Goal: Information Seeking & Learning: Learn about a topic

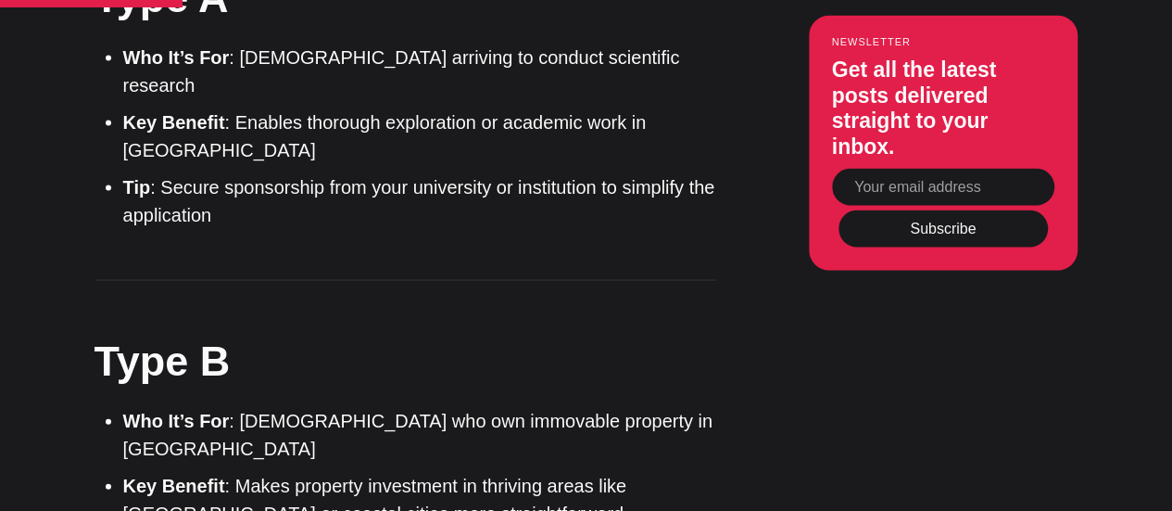
scroll to position [1816, 0]
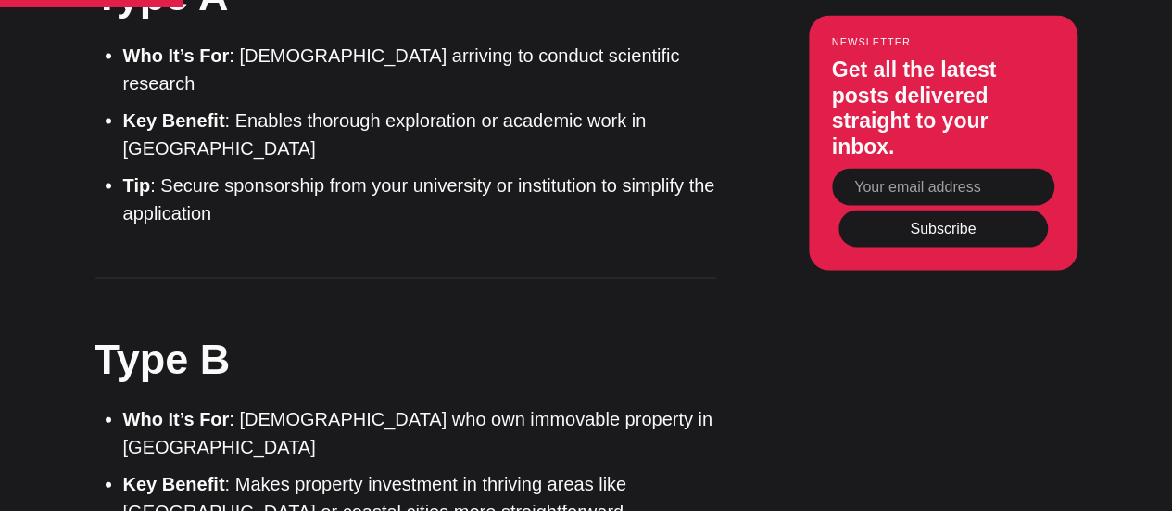
click at [461, 405] on li "Who It’s For : Foreigners who own immovable property in Turkey" at bounding box center [419, 433] width 593 height 56
click at [656, 330] on h2 "Type B" at bounding box center [405, 359] width 621 height 58
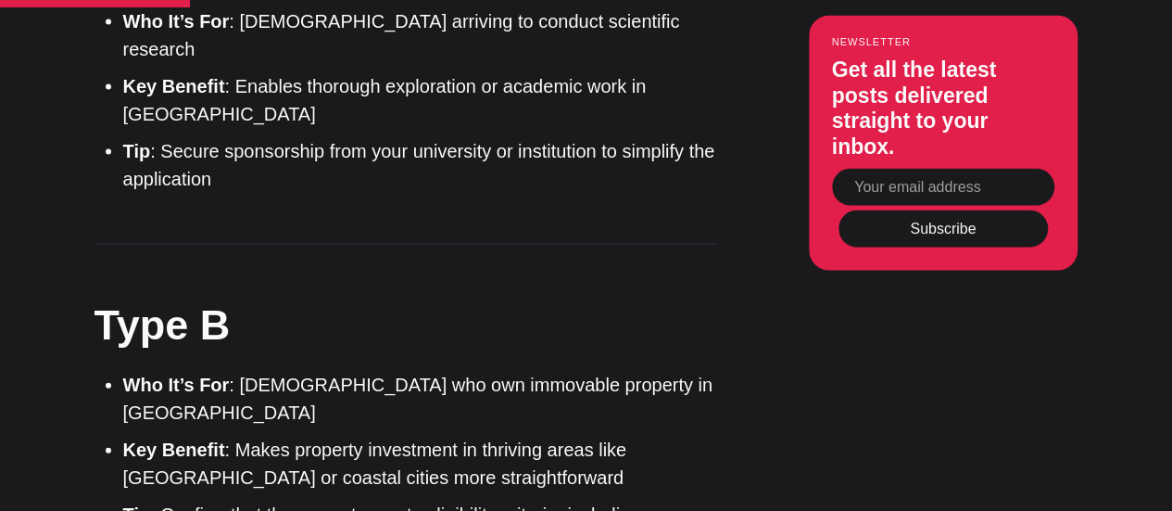
scroll to position [1853, 0]
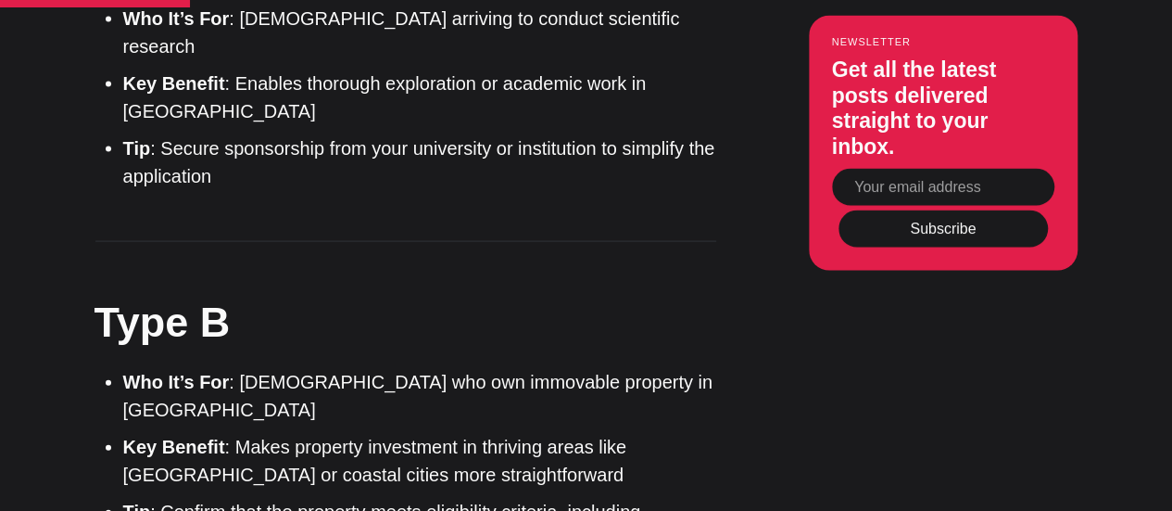
click at [502, 433] on li "Key Benefit : Makes property investment in thriving areas like Istanbul or coas…" at bounding box center [419, 461] width 593 height 56
click at [710, 368] on li "Who It’s For : Foreigners who own immovable property in Turkey" at bounding box center [419, 396] width 593 height 56
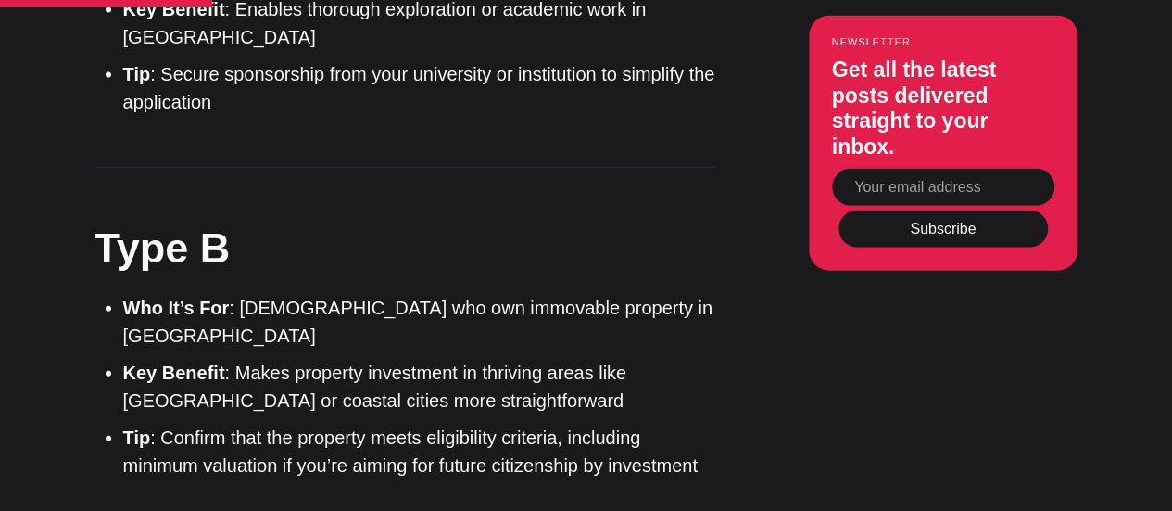
scroll to position [1965, 0]
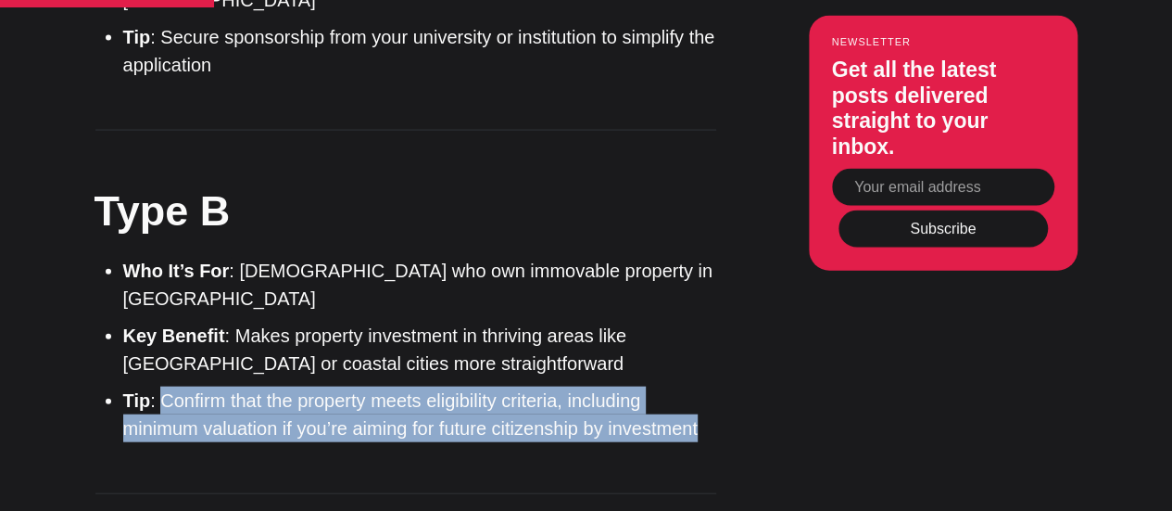
drag, startPoint x: 161, startPoint y: 238, endPoint x: 728, endPoint y: 260, distance: 567.5
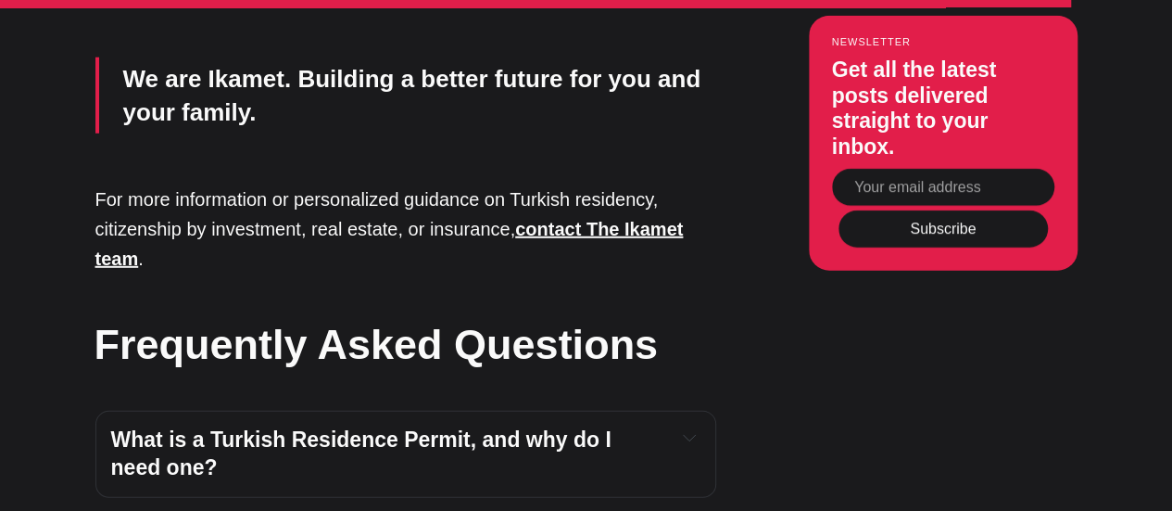
scroll to position [6042, 0]
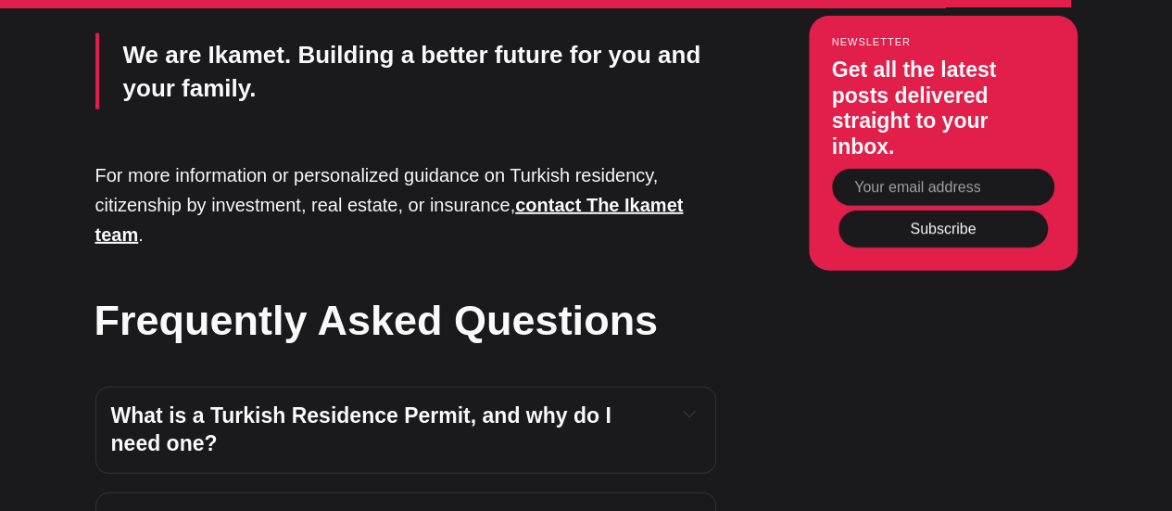
click at [479, 509] on span "What are the most common Residence Permit types?" at bounding box center [380, 521] width 539 height 24
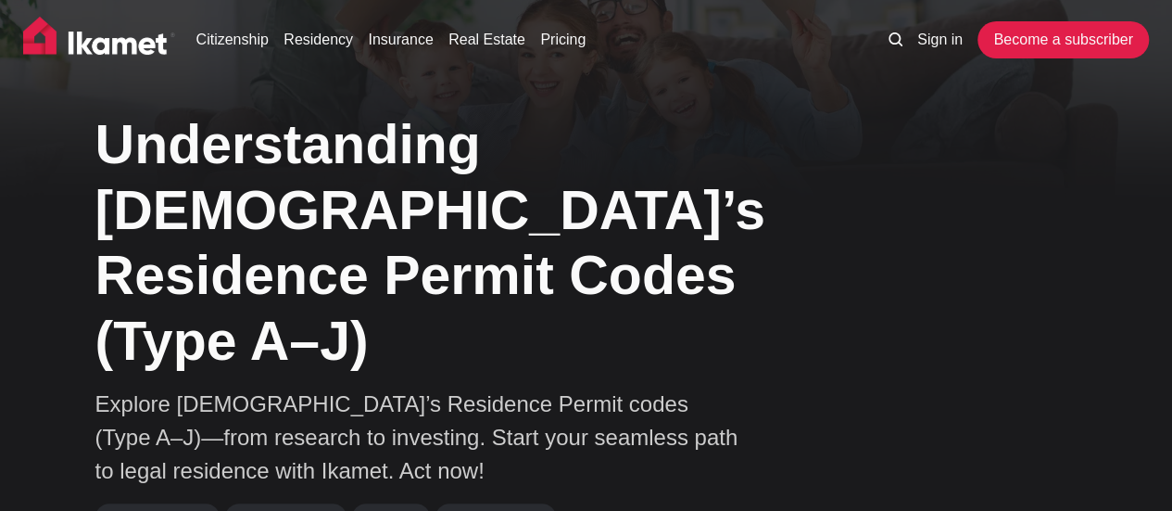
scroll to position [0, 0]
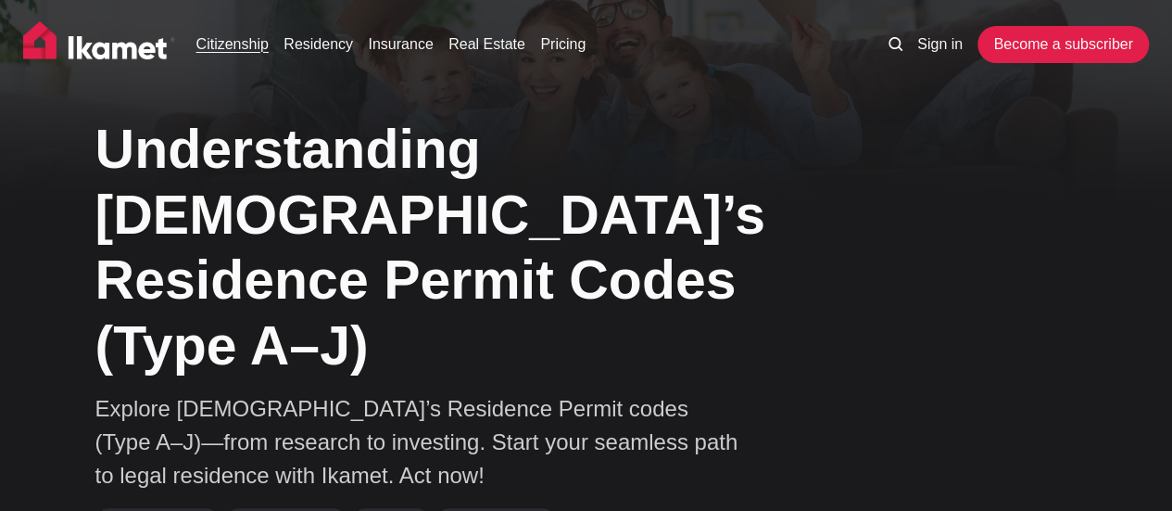
click at [238, 45] on link "Citizenship" at bounding box center [232, 44] width 72 height 22
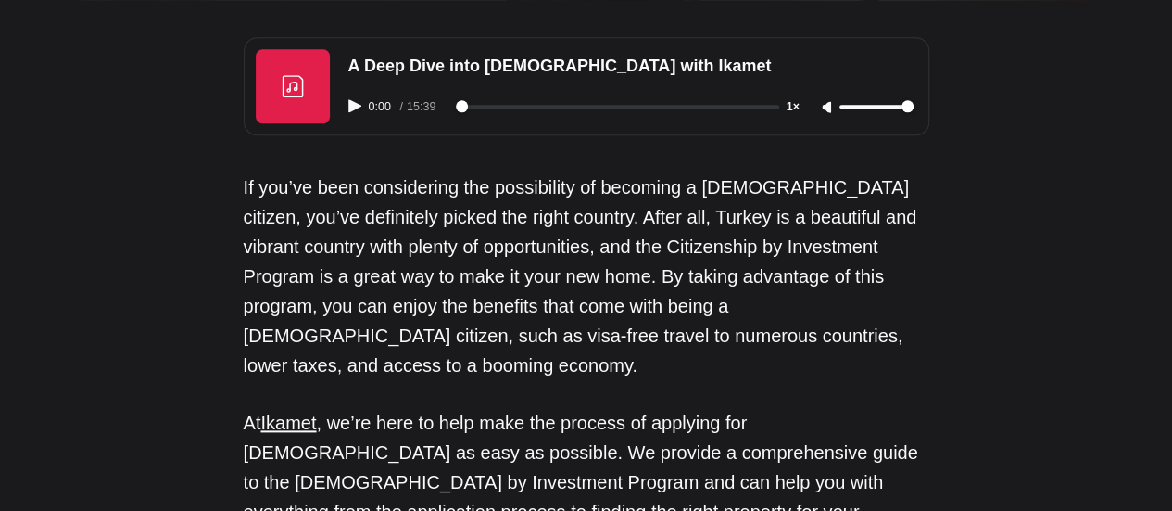
scroll to position [1001, 0]
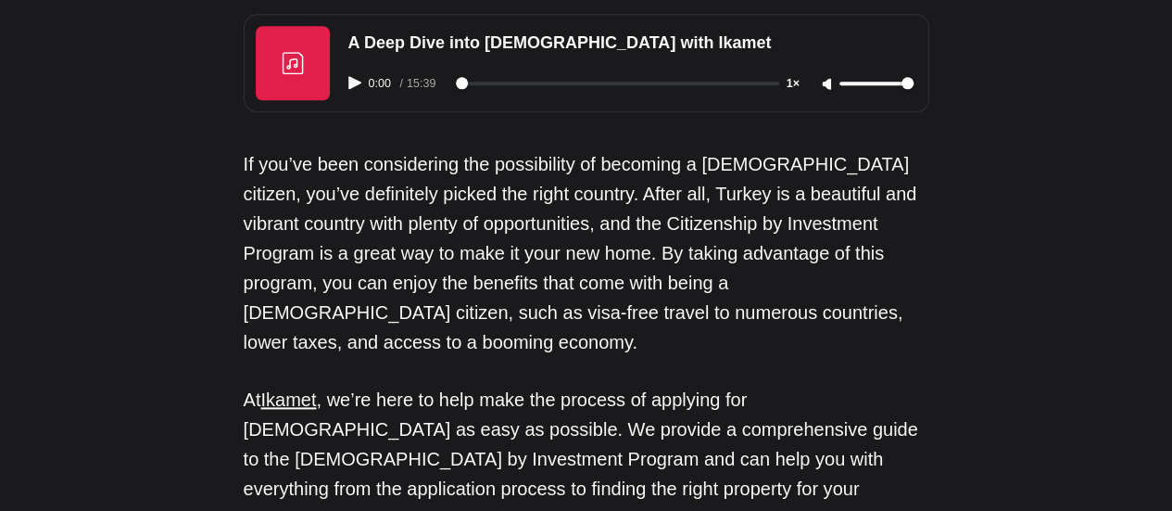
click at [393, 185] on p "If you’ve been considering the possibility of becoming a [DEMOGRAPHIC_DATA] cit…" at bounding box center [587, 253] width 686 height 208
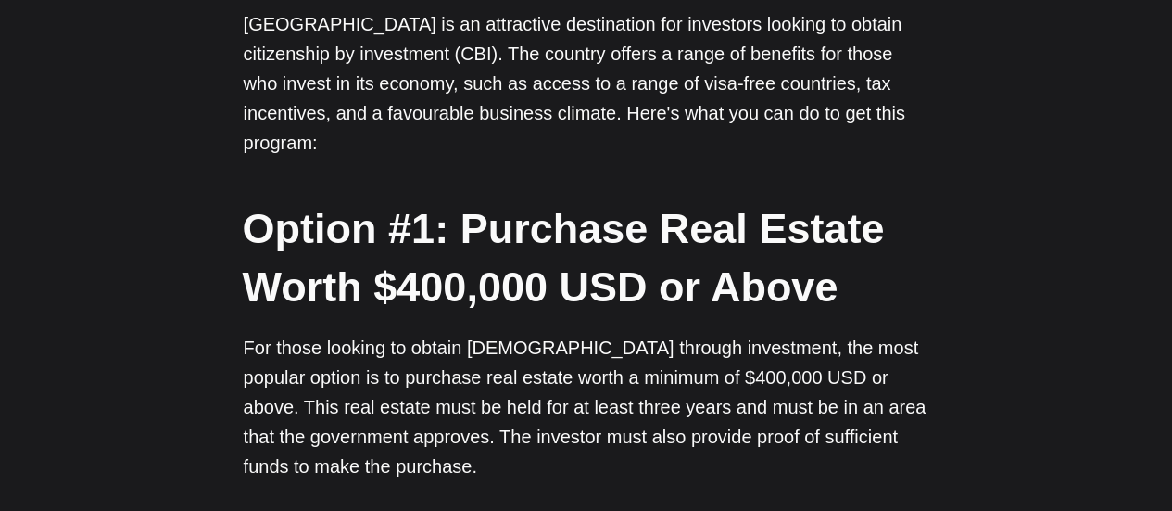
scroll to position [2817, 0]
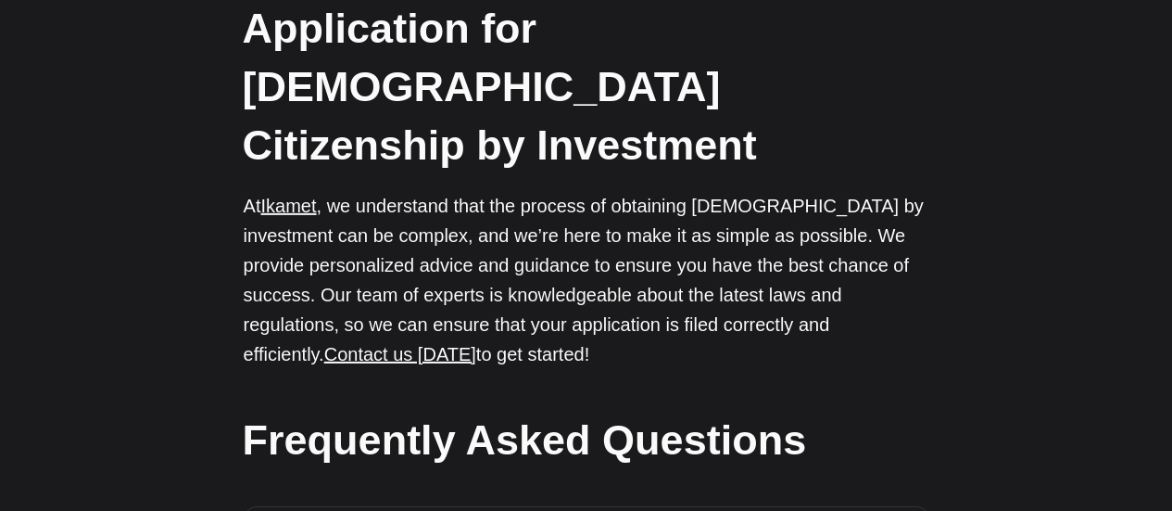
scroll to position [6264, 0]
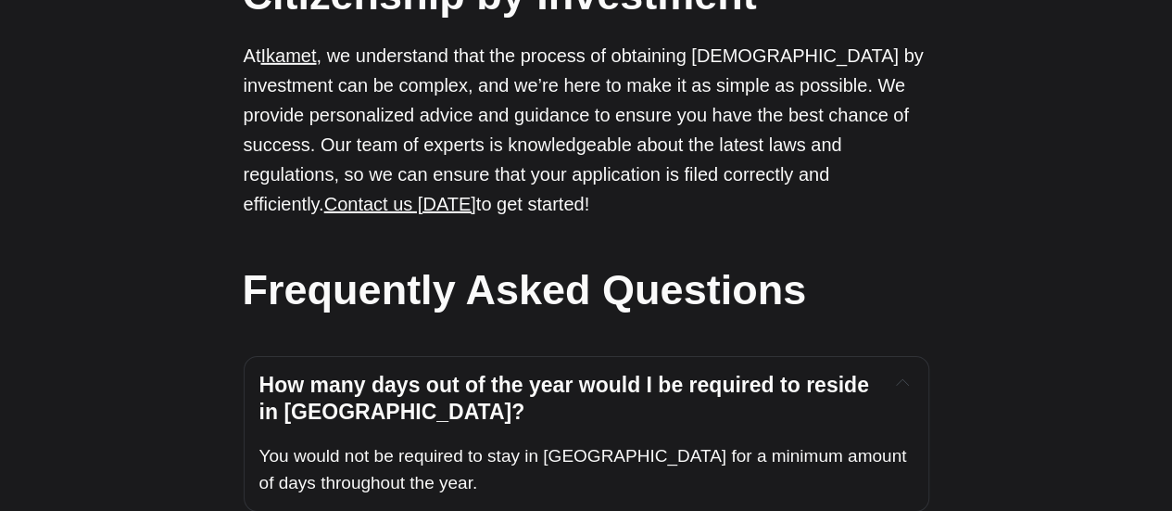
scroll to position [6450, 0]
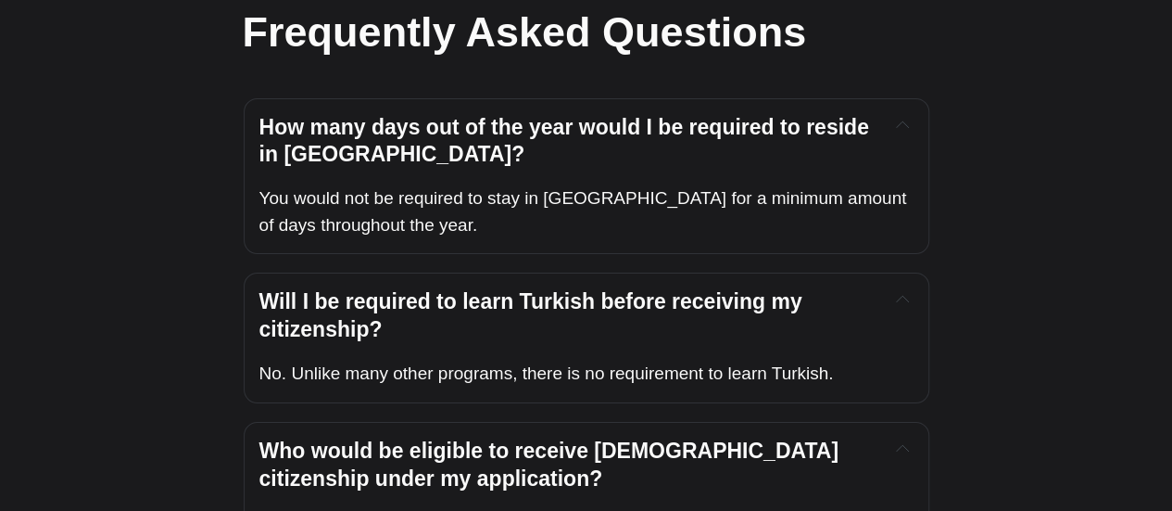
scroll to position [6672, 0]
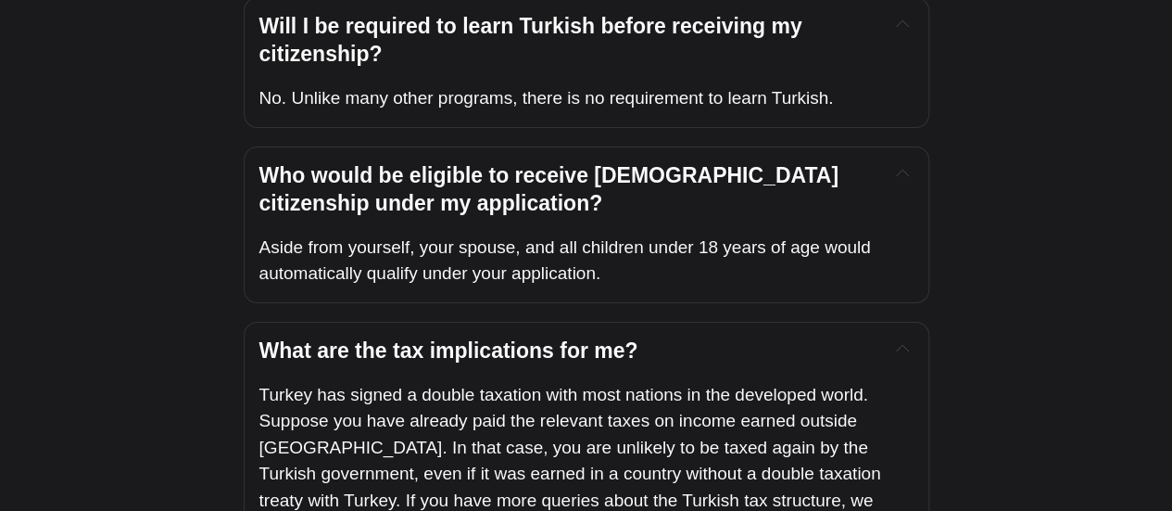
scroll to position [6968, 0]
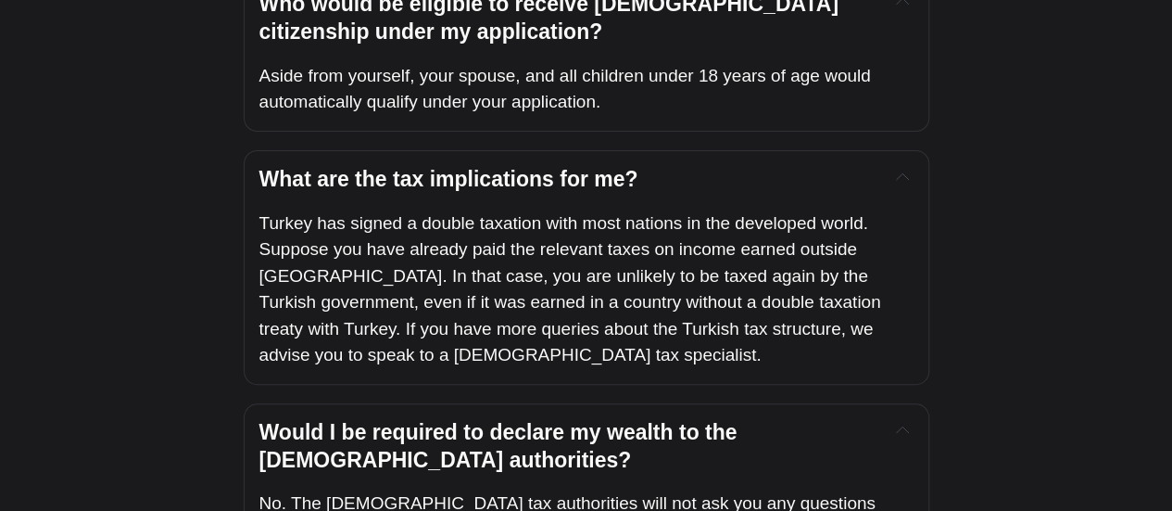
scroll to position [7154, 0]
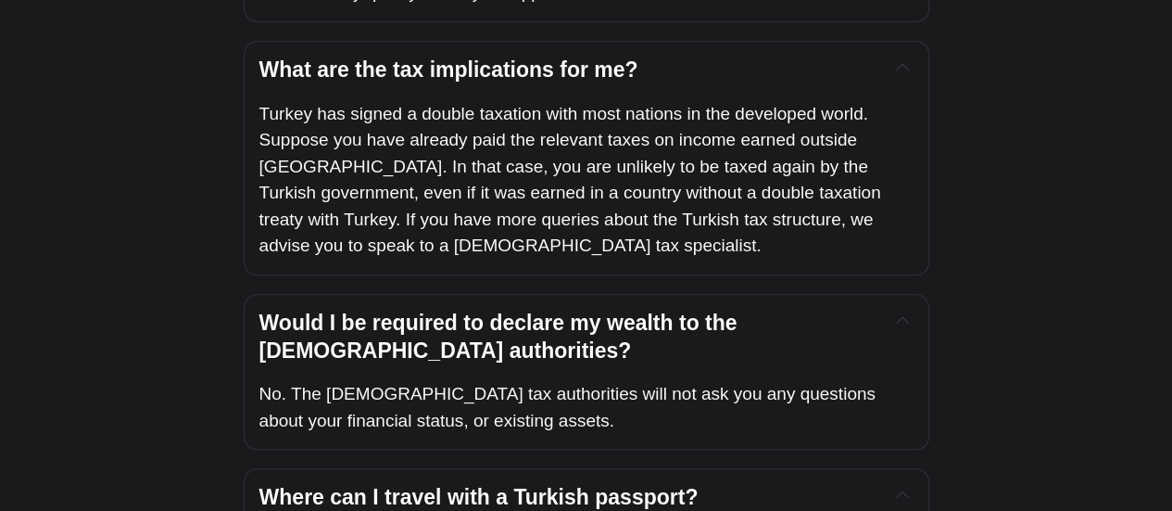
scroll to position [7228, 0]
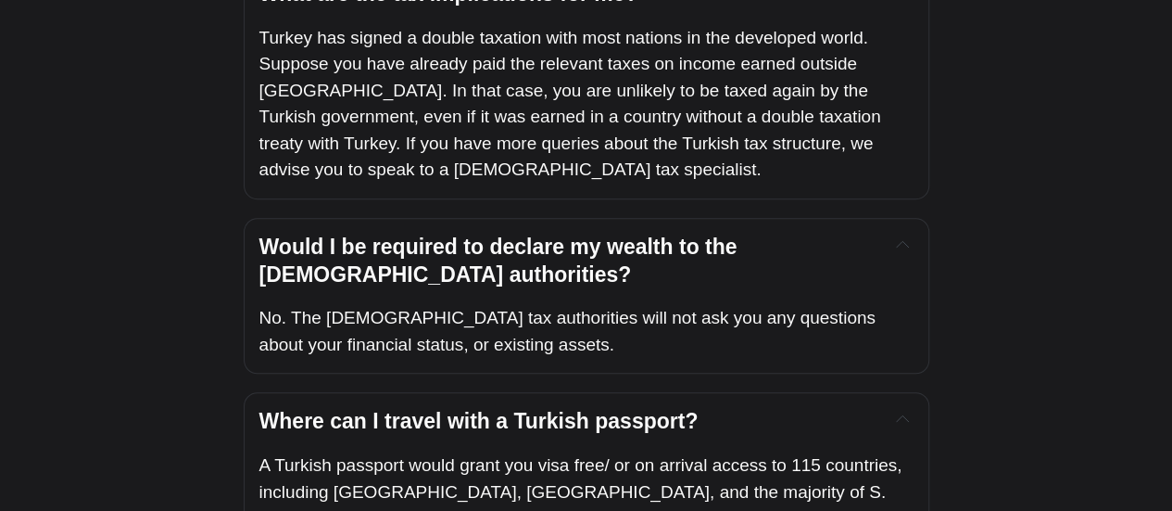
scroll to position [7339, 0]
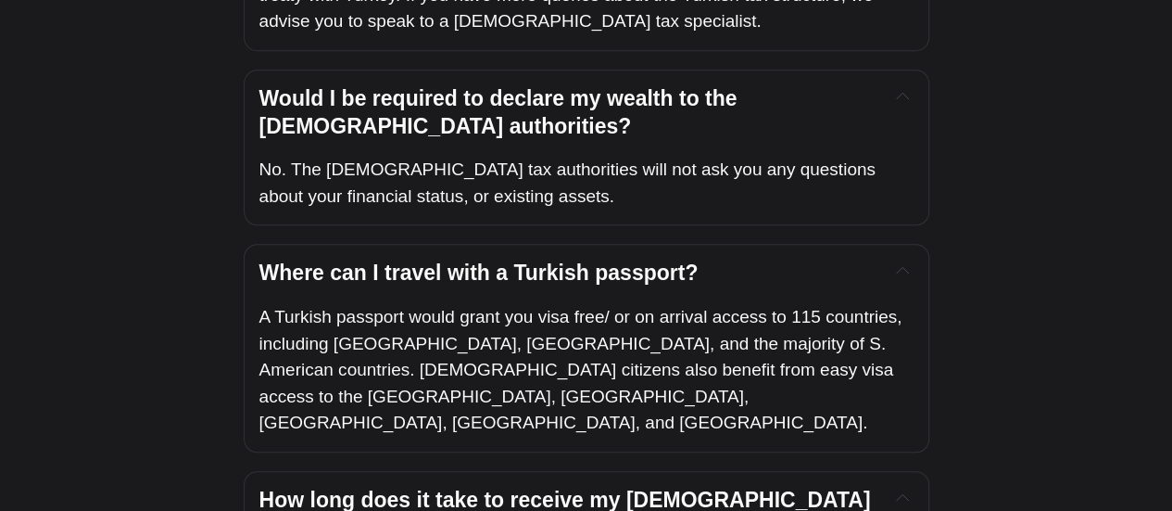
scroll to position [7487, 0]
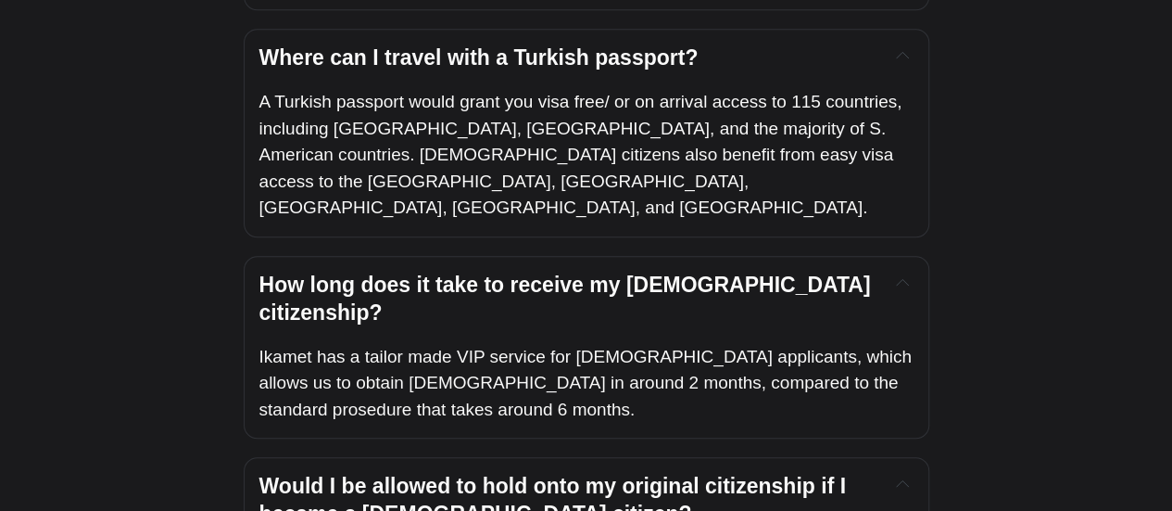
scroll to position [7673, 0]
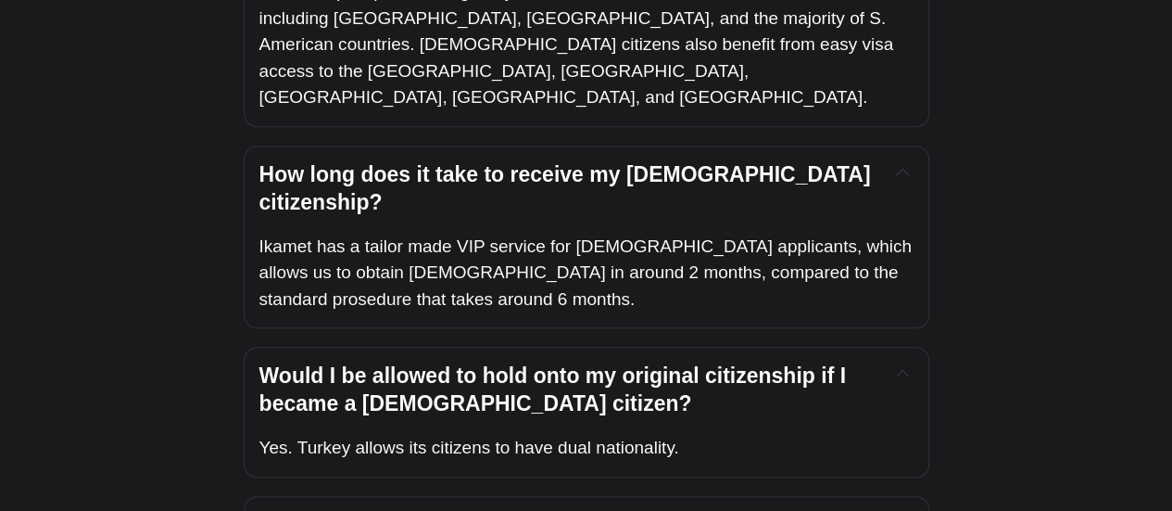
scroll to position [7858, 0]
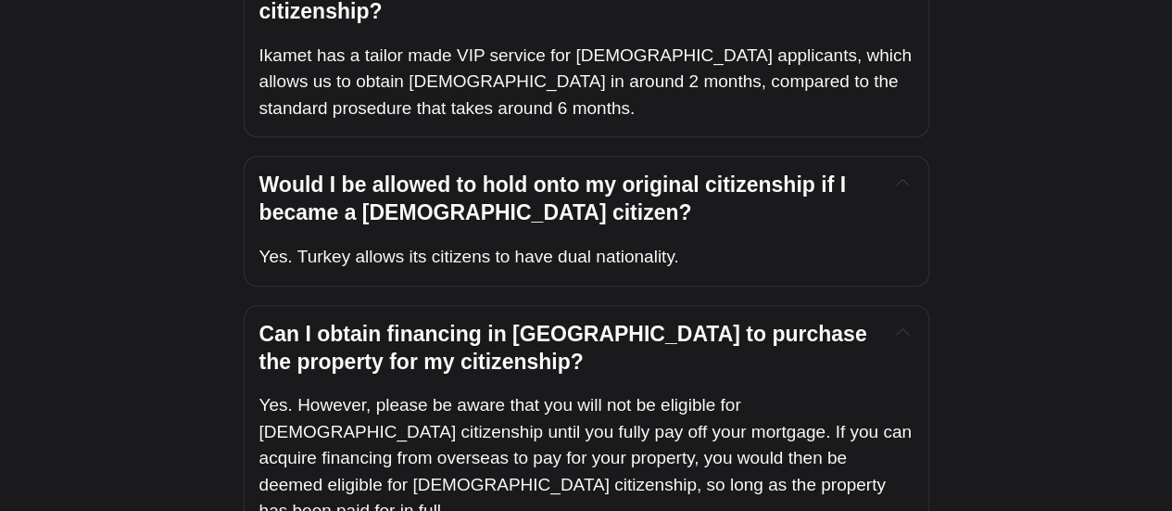
scroll to position [7969, 0]
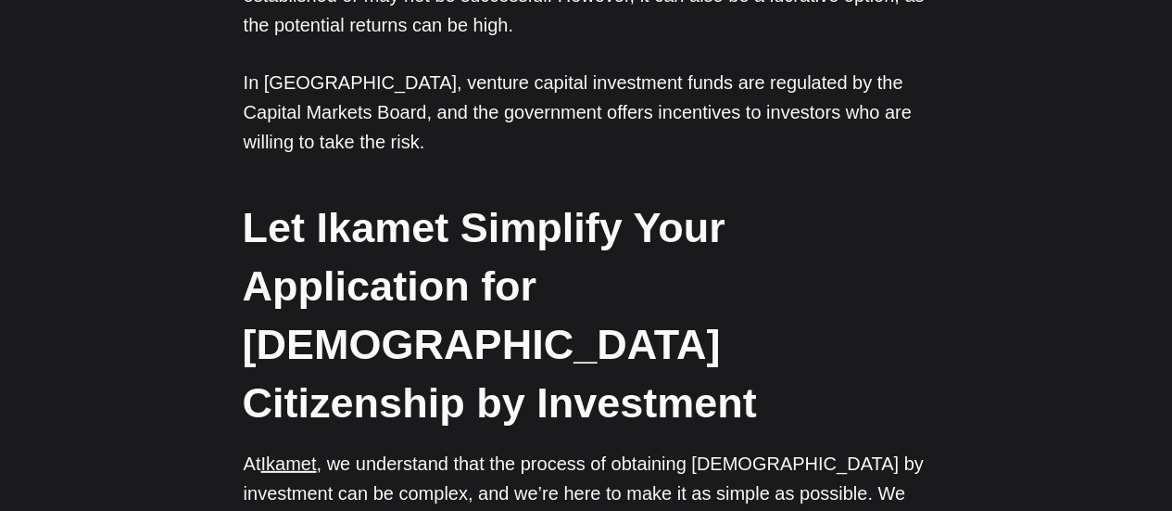
scroll to position [6042, 0]
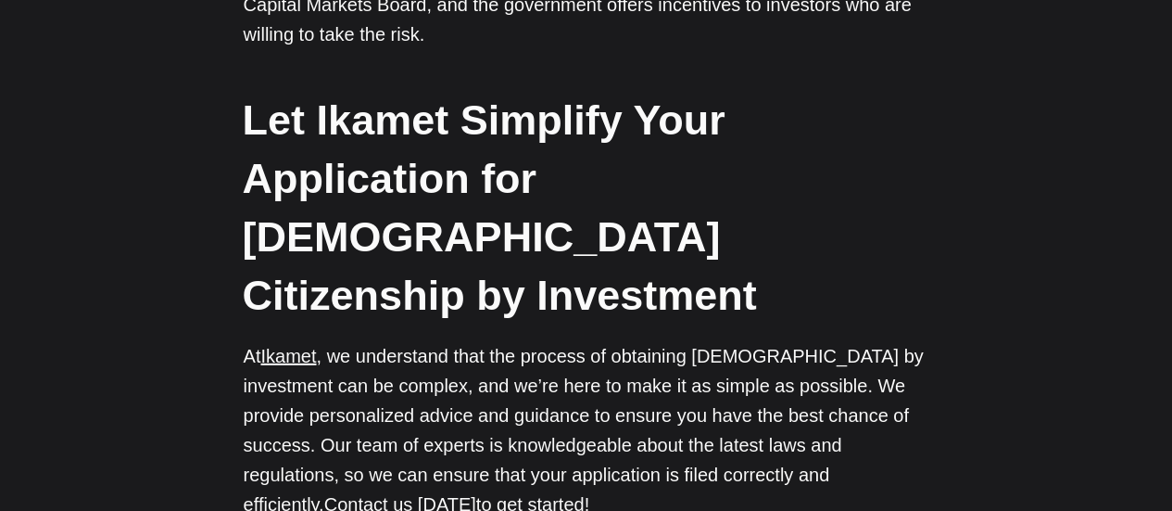
scroll to position [6116, 0]
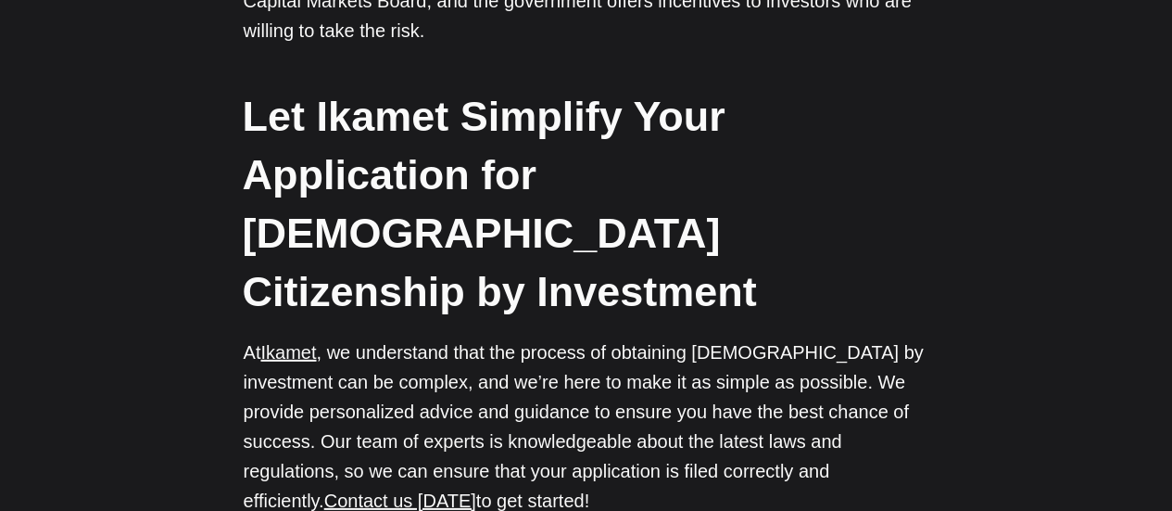
drag, startPoint x: 881, startPoint y: 298, endPoint x: 802, endPoint y: 297, distance: 79.7
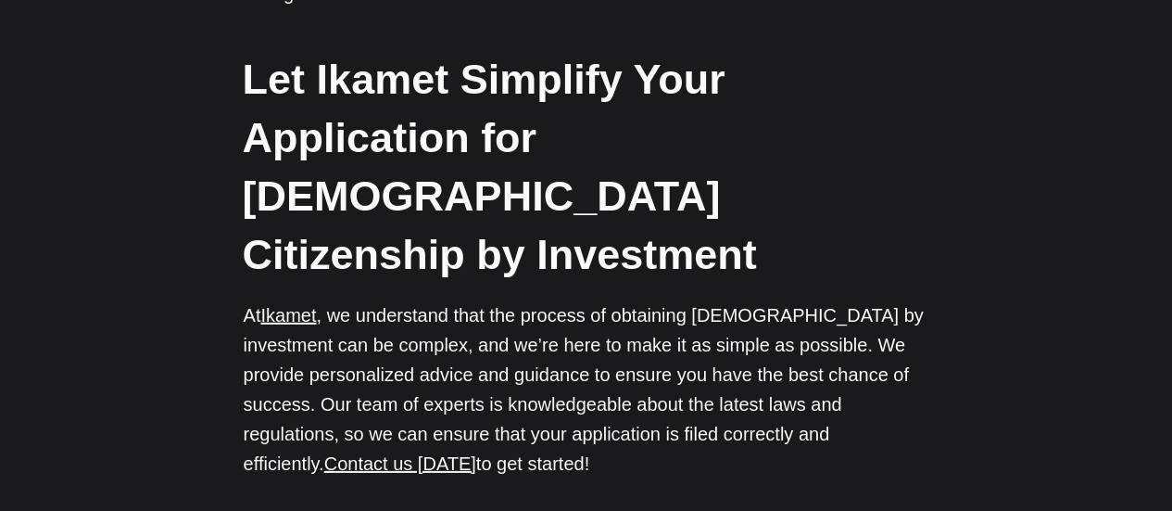
scroll to position [6190, 0]
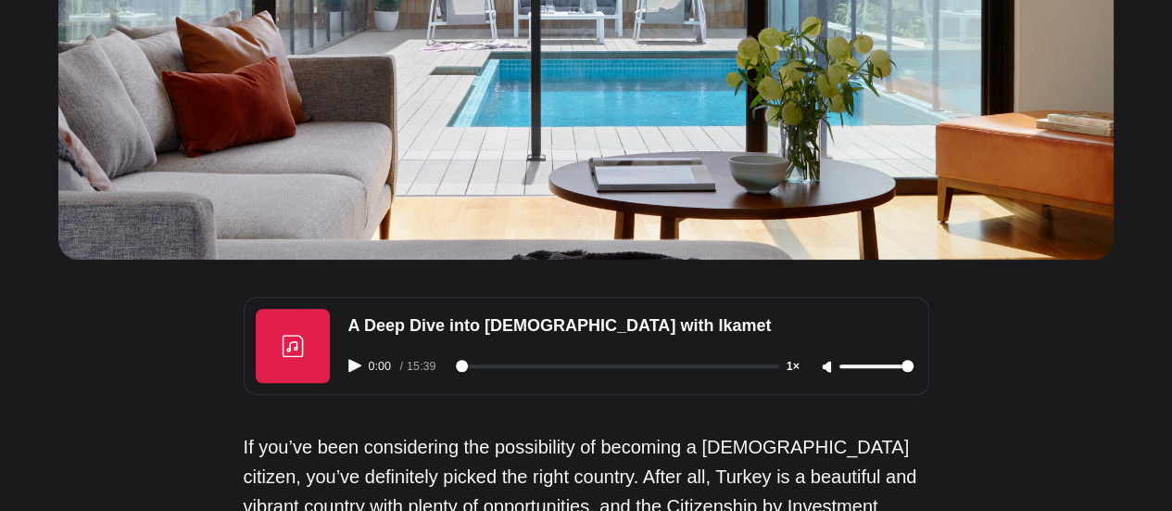
scroll to position [0, 0]
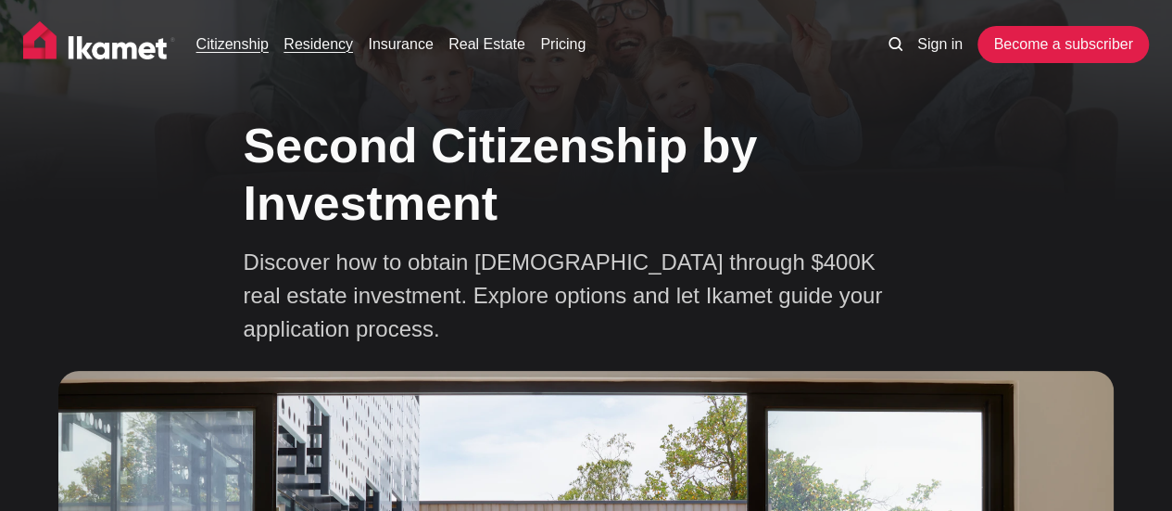
click at [331, 41] on link "Residency" at bounding box center [318, 44] width 69 height 22
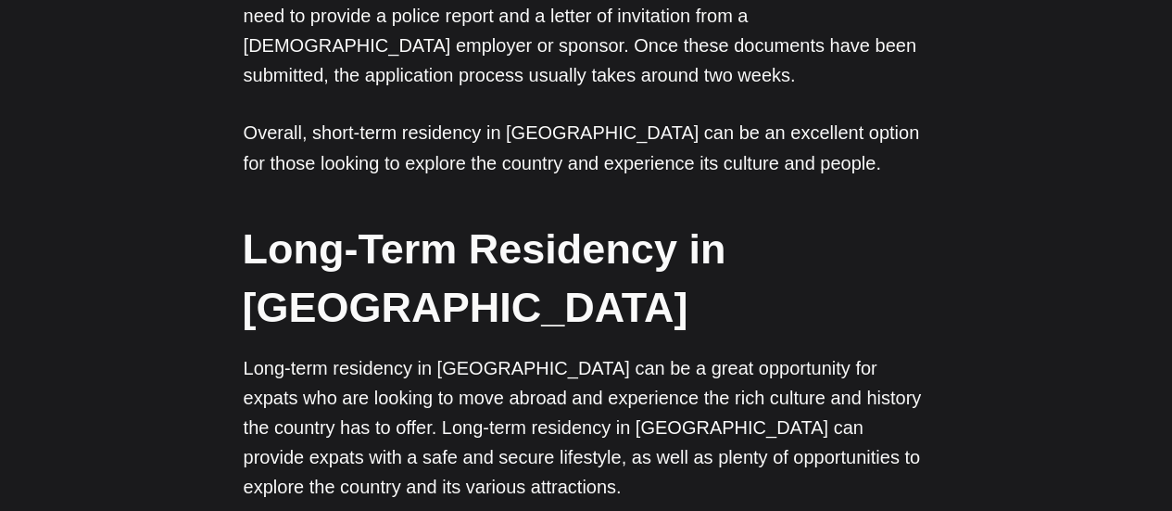
scroll to position [1594, 0]
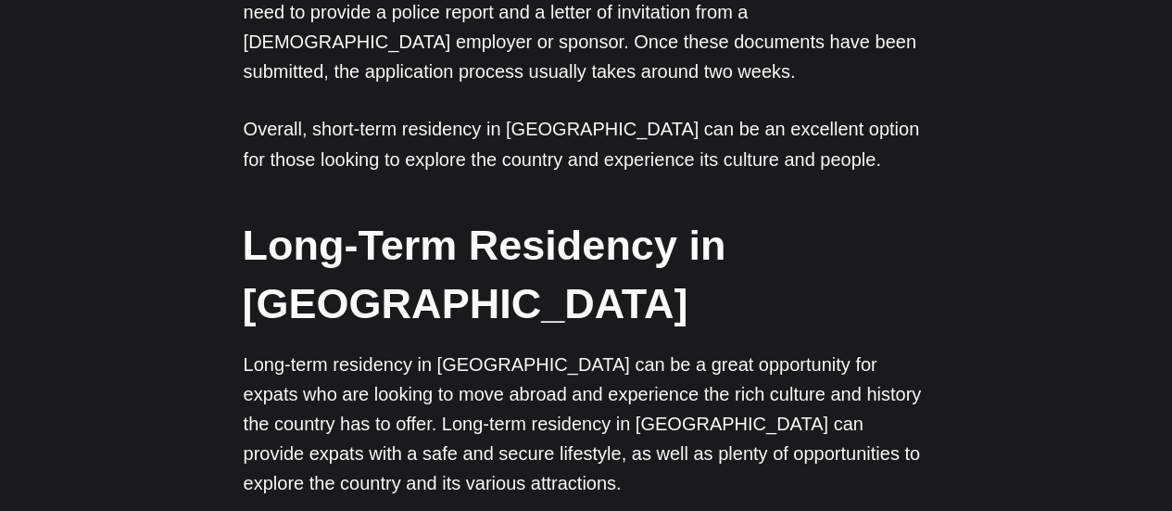
click at [765, 348] on p "Long-term residency in Turkey can be a great opportunity for expats who are loo…" at bounding box center [587, 422] width 686 height 148
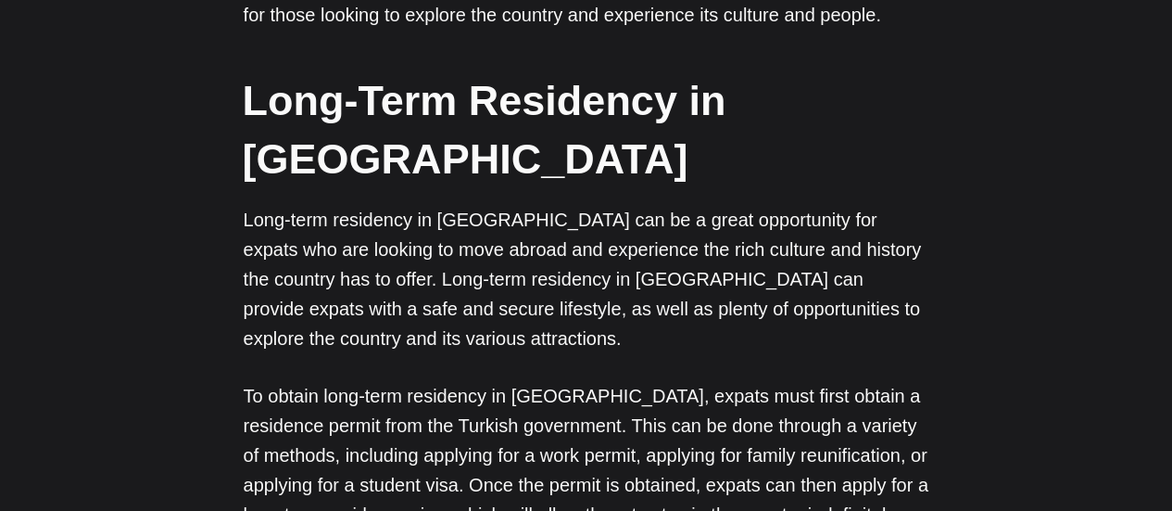
scroll to position [1742, 0]
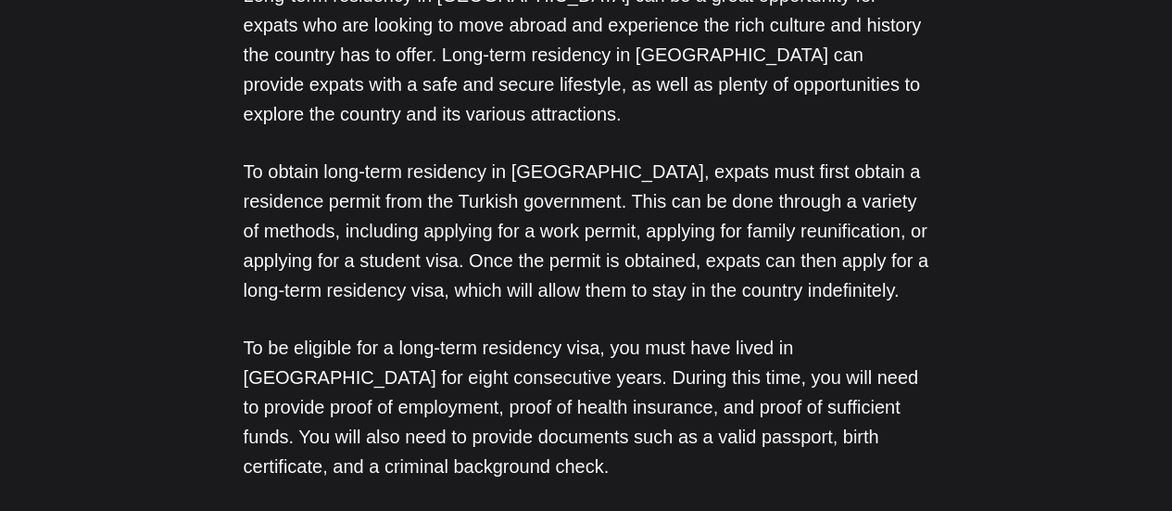
scroll to position [1965, 0]
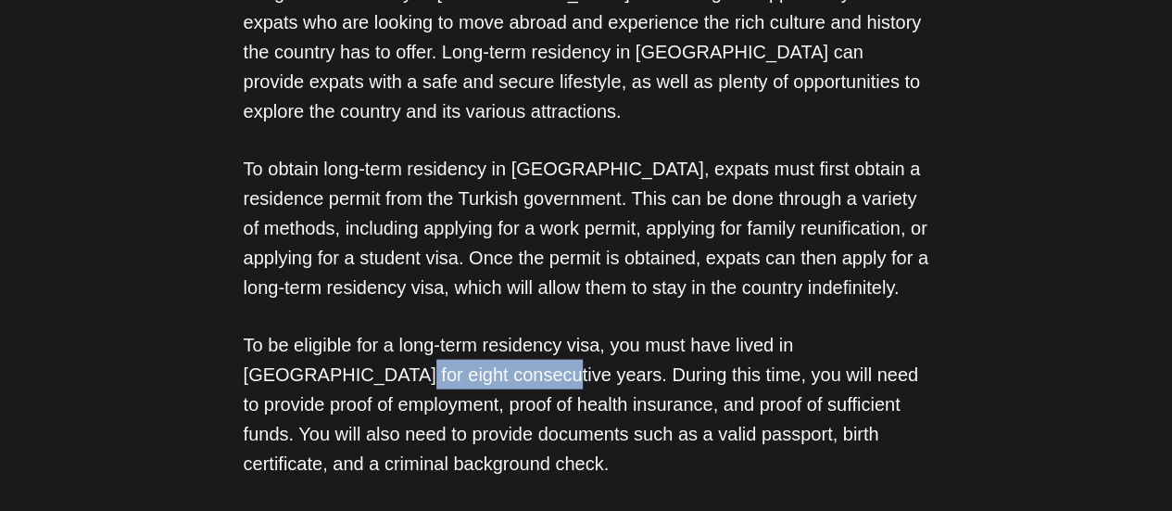
drag, startPoint x: 389, startPoint y: 231, endPoint x: 243, endPoint y: 234, distance: 146.4
click at [244, 330] on p "To be eligible for a long-term residency visa, you must have lived in Turkey fo…" at bounding box center [587, 404] width 686 height 148
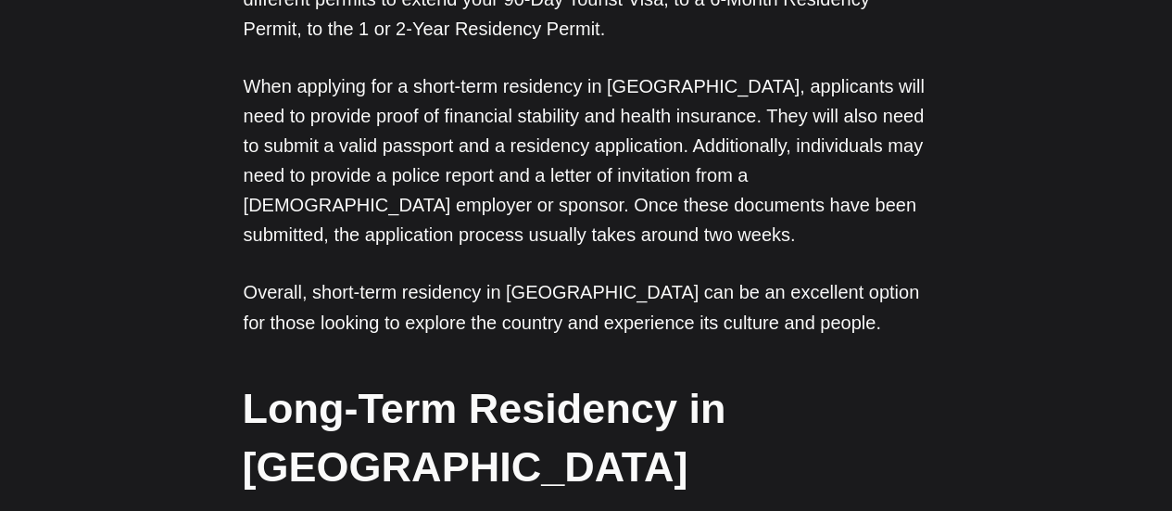
scroll to position [0, 0]
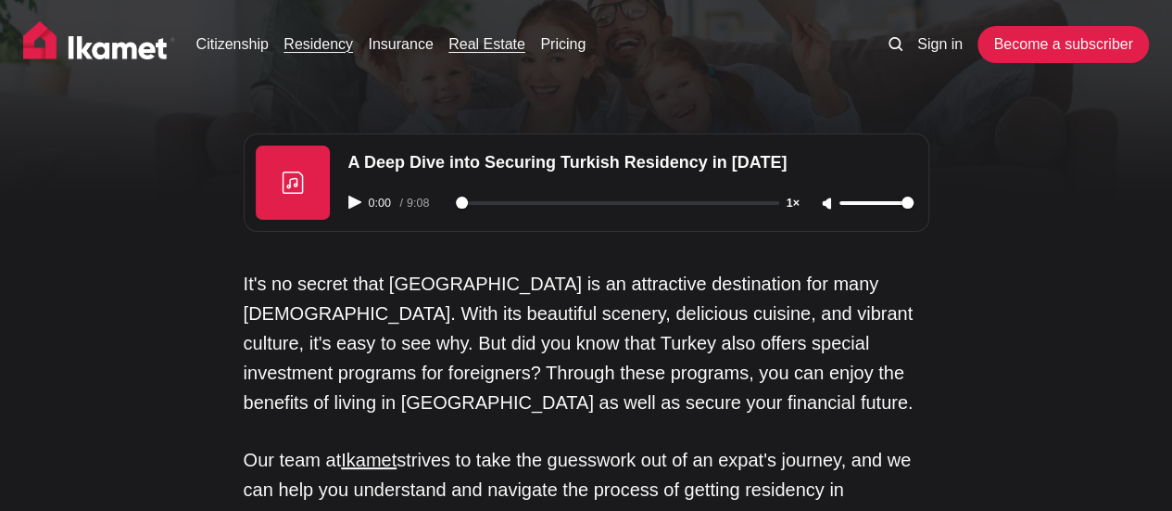
click at [505, 45] on link "Real Estate" at bounding box center [486, 44] width 77 height 22
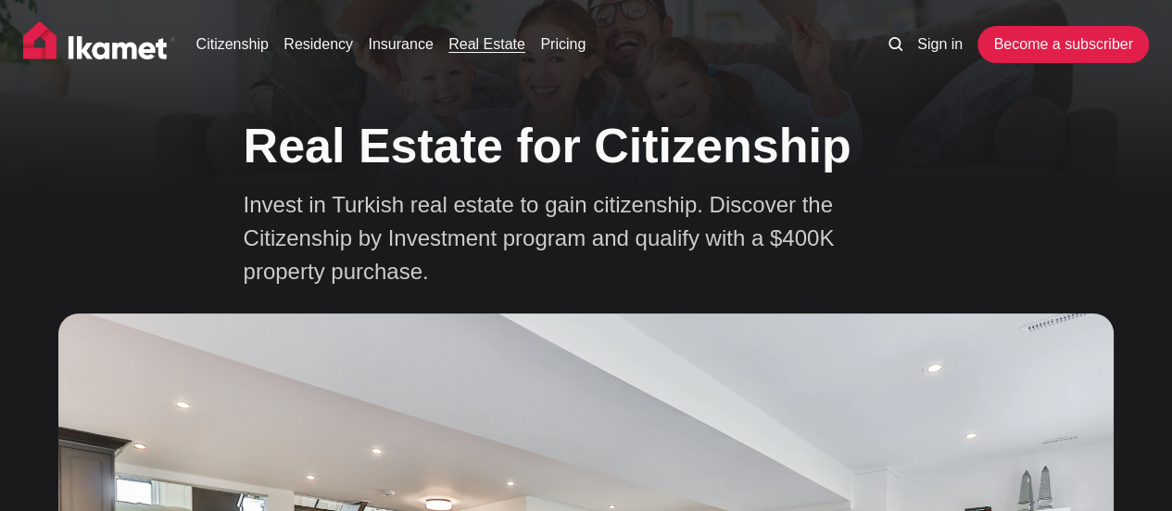
click at [918, 225] on div "Real Estate for Citizenship Invest in Turkish real estate to gain citizenship. …" at bounding box center [587, 198] width 686 height 182
click at [555, 29] on ul "Citizenship Residency Insurance Real Estate Pricing" at bounding box center [527, 44] width 693 height 37
click at [558, 40] on link "Pricing" at bounding box center [562, 44] width 45 height 22
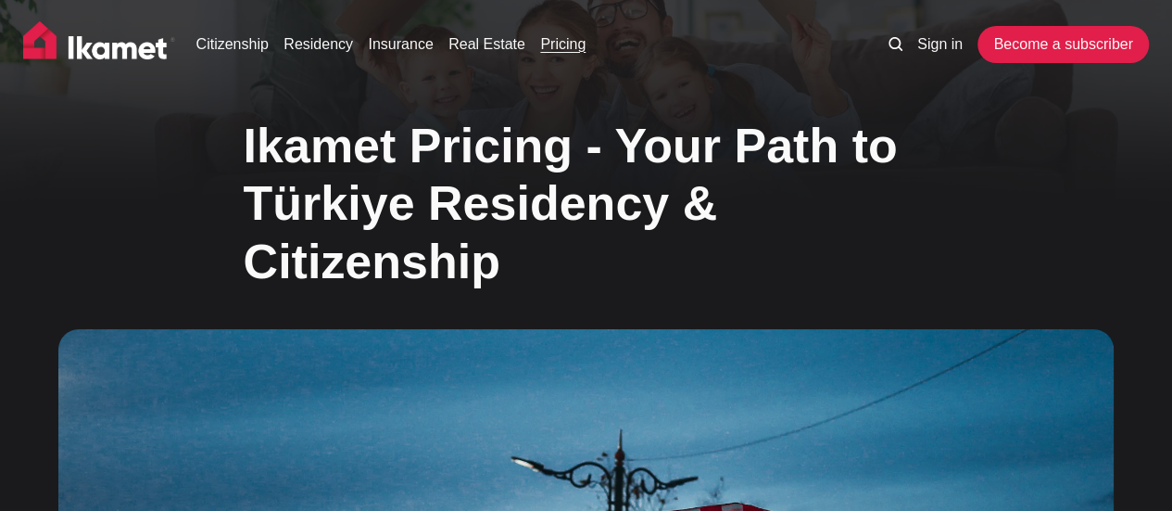
click at [829, 275] on h1 "Ikamet Pricing - Your Path to Türkiye Residency & Citizenship" at bounding box center [587, 203] width 686 height 173
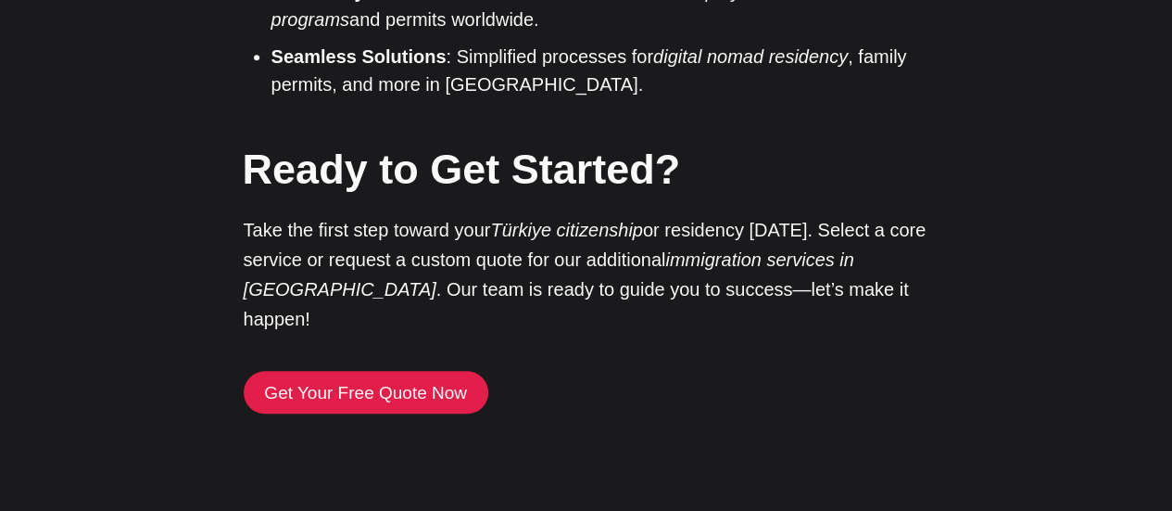
scroll to position [4411, 0]
